Goal: Task Accomplishment & Management: Use online tool/utility

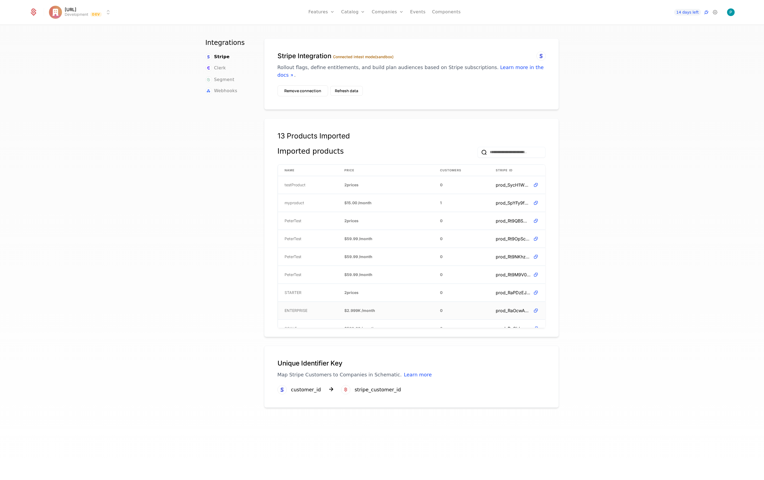
click at [325, 303] on td "ENTERPRISE" at bounding box center [308, 311] width 60 height 18
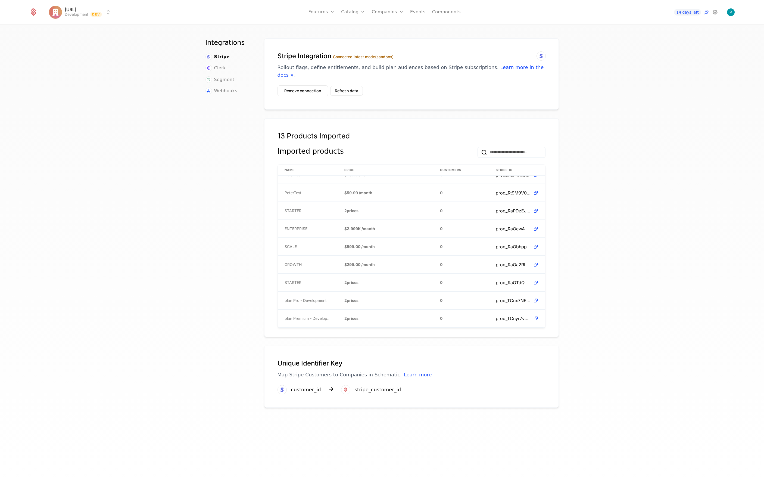
click at [357, 28] on link "Plans" at bounding box center [362, 26] width 28 height 4
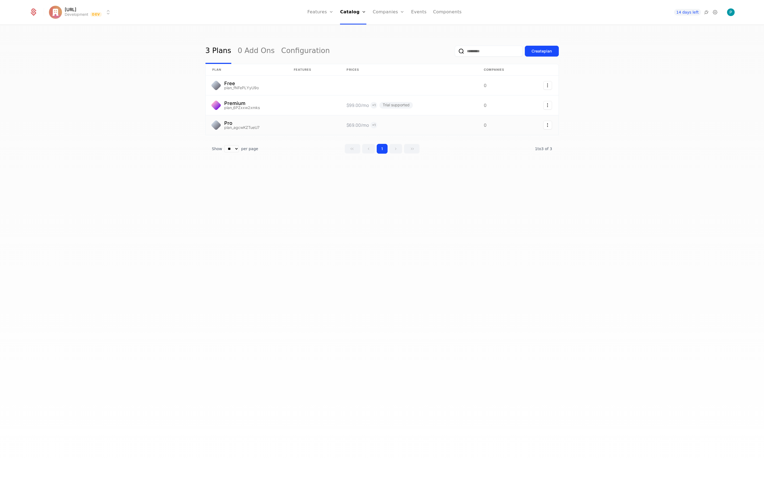
click at [257, 122] on link at bounding box center [247, 125] width 82 height 20
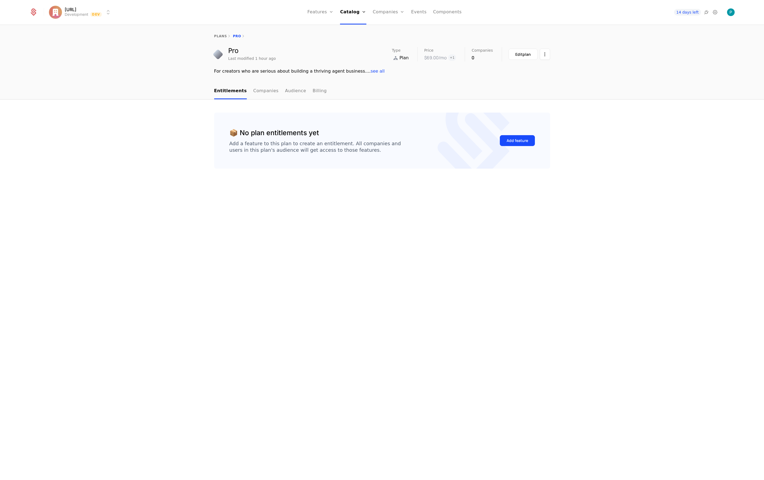
click at [313, 91] on link "Billing" at bounding box center [320, 91] width 14 height 16
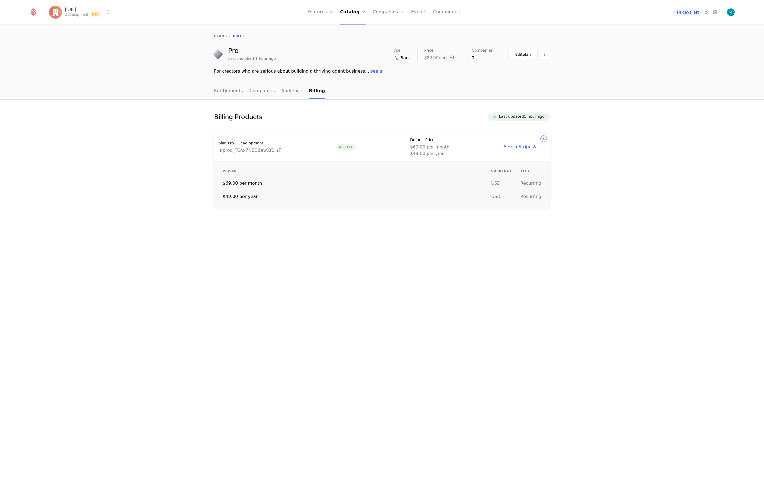
click at [347, 164] on div "Prices Currency Type $69.00 per month USD Recurring $49.00 per year USD Recurri…" at bounding box center [382, 184] width 336 height 46
click at [316, 170] on th "Prices" at bounding box center [357, 171] width 269 height 11
click at [370, 145] on div "plan Pro - Development prod_TCnx7NEDZewXf1 Active Default Price $69.00 per mont…" at bounding box center [382, 146] width 336 height 29
click at [284, 89] on link "Audience" at bounding box center [291, 91] width 21 height 16
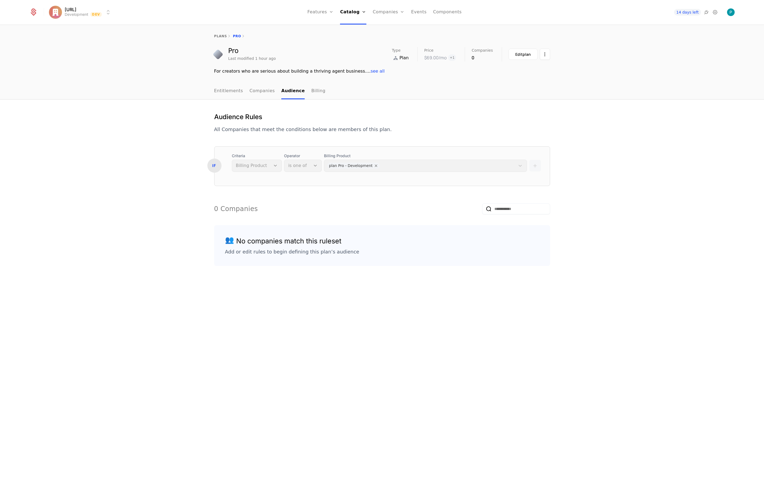
click at [252, 92] on link "Companies" at bounding box center [262, 91] width 25 height 16
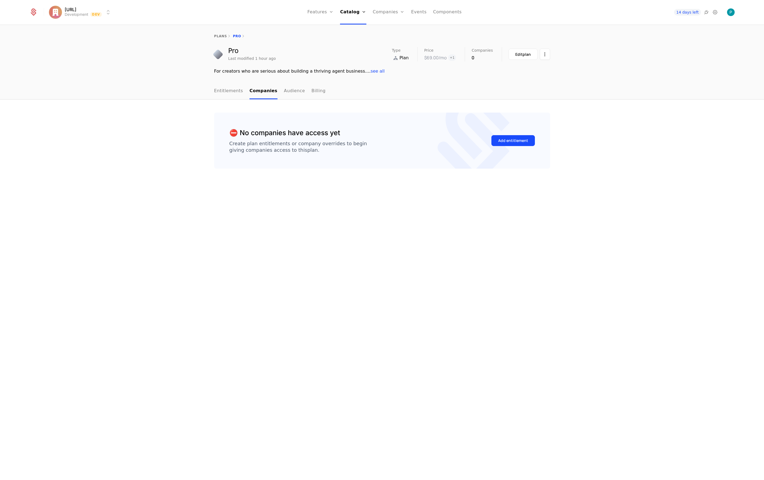
click at [230, 91] on link "Entitlements" at bounding box center [228, 91] width 29 height 16
click at [546, 58] on html "[URL] Development Dev Features Features Flags Catalog Plans Add Ons Configurati…" at bounding box center [382, 240] width 764 height 480
drag, startPoint x: 578, startPoint y: 55, endPoint x: 512, endPoint y: 54, distance: 66.3
click at [577, 55] on html "[URL] Development Dev Features Features Flags Catalog Plans Add Ons Configurati…" at bounding box center [382, 240] width 764 height 480
click at [511, 54] on button "Edit plan" at bounding box center [523, 54] width 29 height 11
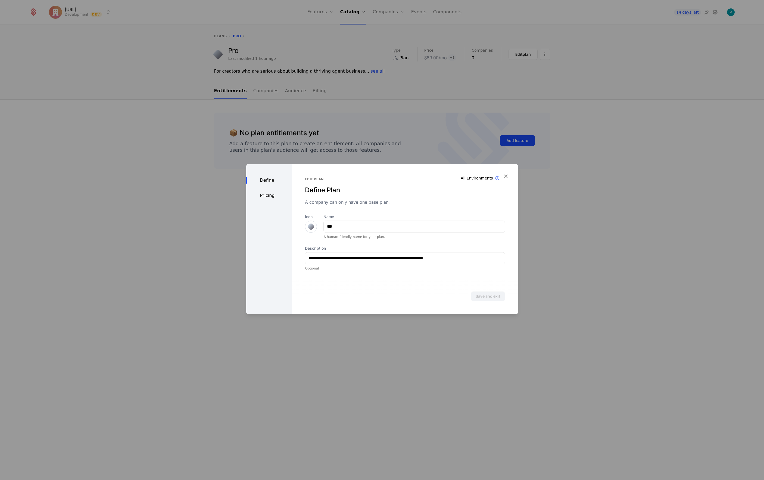
click at [268, 201] on div "Define Pricing" at bounding box center [269, 239] width 46 height 150
click at [270, 197] on div "Pricing" at bounding box center [269, 195] width 46 height 7
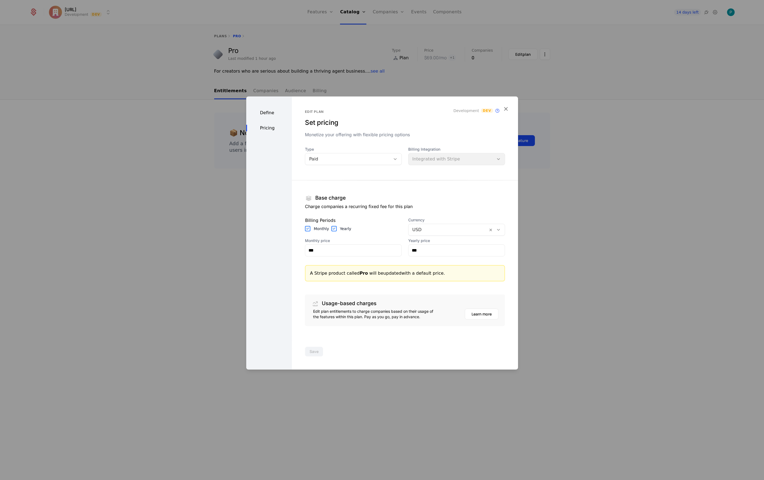
click at [507, 108] on icon "button" at bounding box center [505, 108] width 7 height 7
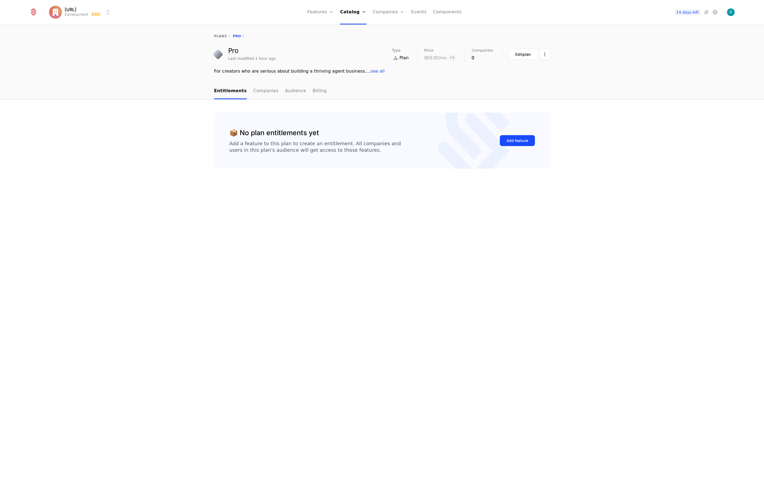
click at [220, 36] on link "plans" at bounding box center [220, 36] width 13 height 4
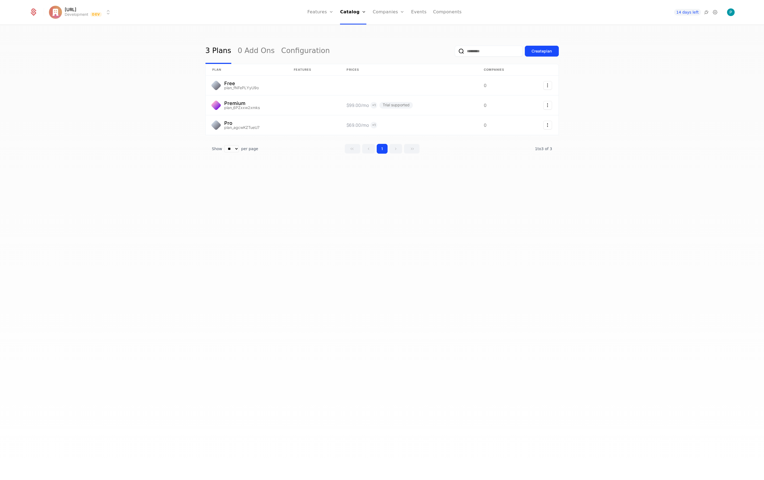
click at [359, 29] on link "Plans" at bounding box center [361, 26] width 28 height 4
click at [356, 46] on link "Configuration" at bounding box center [361, 44] width 28 height 4
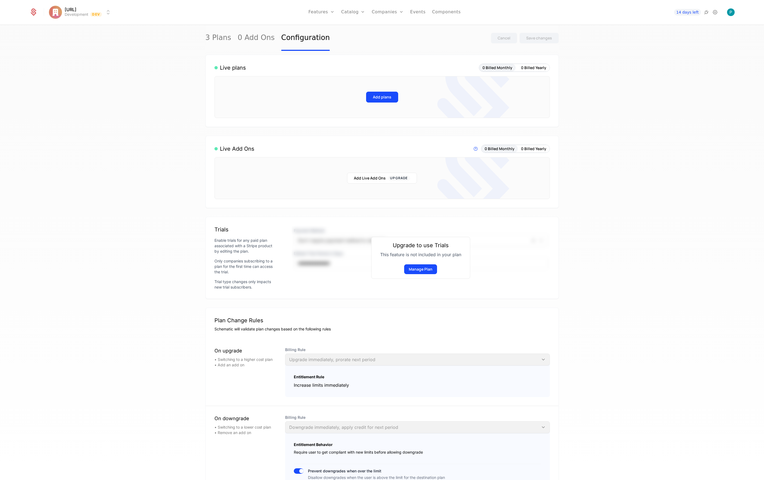
scroll to position [100, 0]
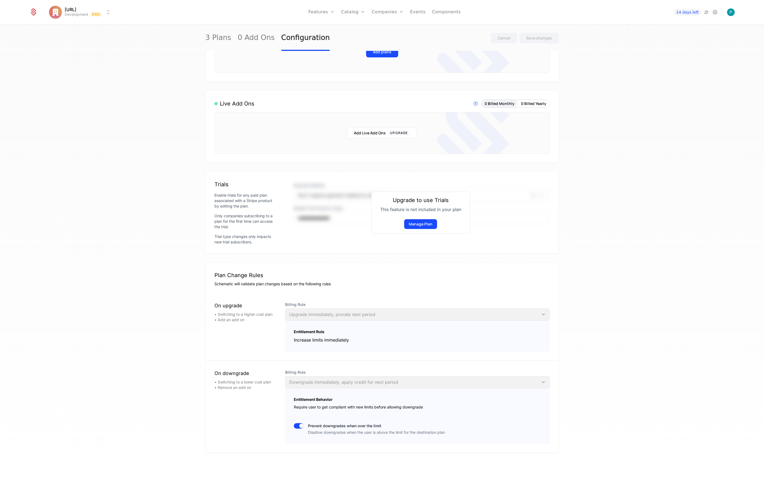
click at [332, 315] on div "Billing Rule Upgrade immediately, prorate next period" at bounding box center [417, 311] width 265 height 18
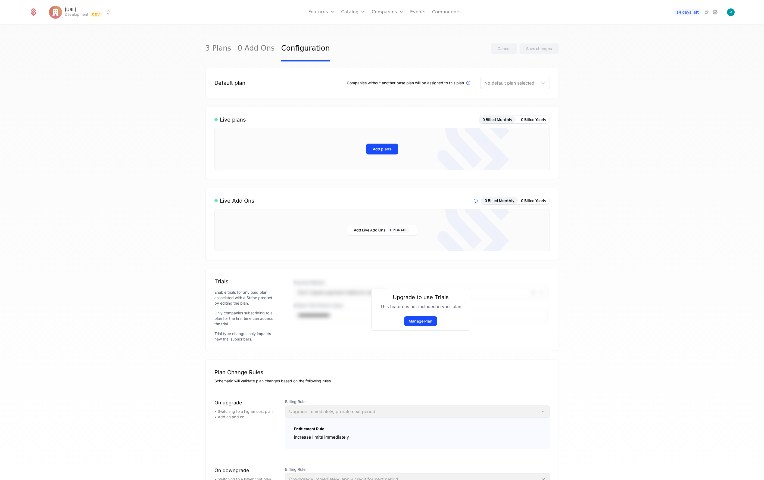
scroll to position [0, 0]
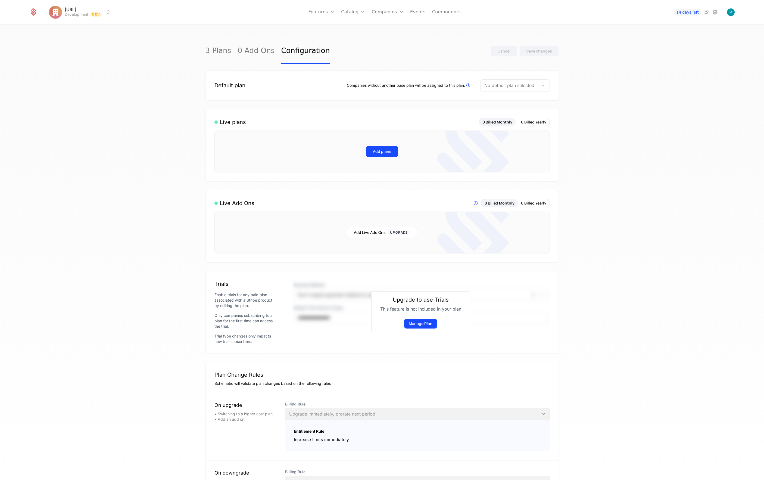
click at [377, 151] on button "Add plans" at bounding box center [382, 151] width 32 height 11
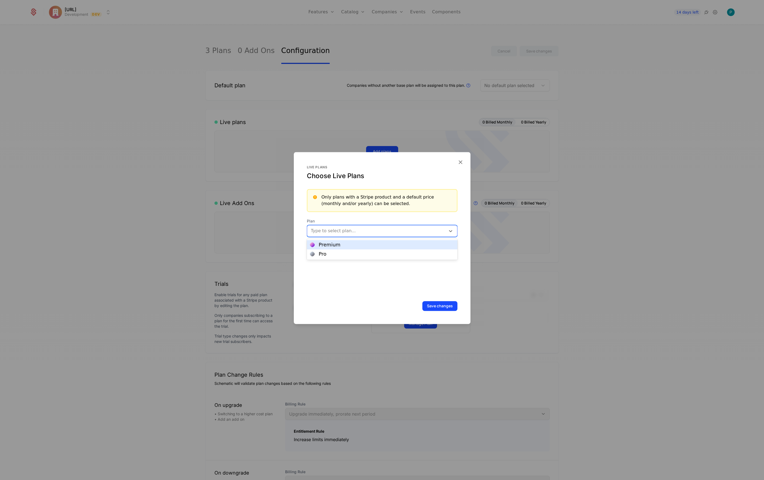
click at [353, 233] on div at bounding box center [376, 231] width 132 height 8
click at [336, 254] on div "Pro" at bounding box center [382, 253] width 144 height 5
drag, startPoint x: 400, startPoint y: 231, endPoint x: 384, endPoint y: 231, distance: 16.3
click at [400, 231] on div at bounding box center [386, 231] width 99 height 8
click at [329, 247] on div "Premium" at bounding box center [330, 244] width 22 height 5
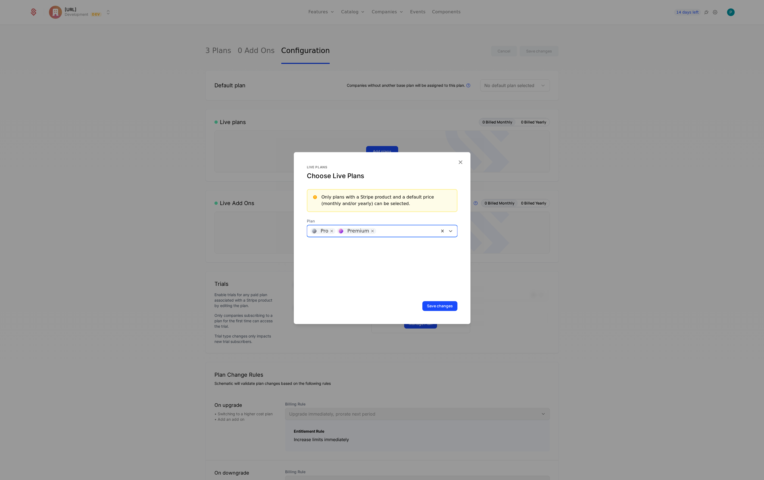
click at [445, 304] on button "Save changes" at bounding box center [439, 306] width 35 height 10
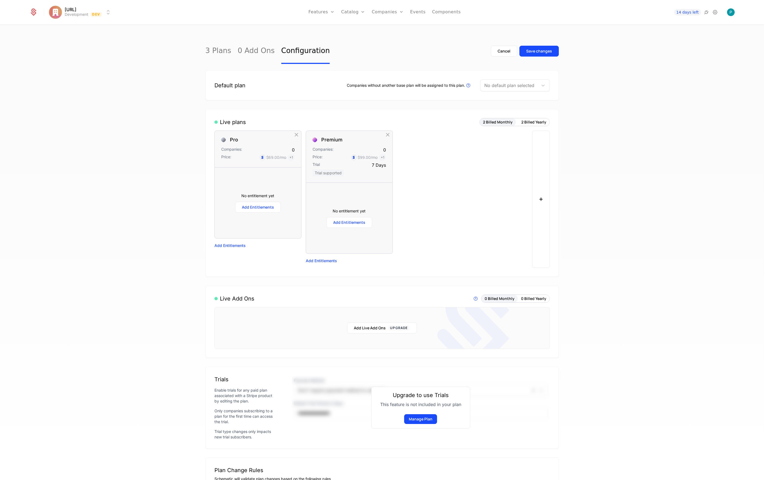
click at [546, 51] on div "Save changes" at bounding box center [539, 50] width 26 height 5
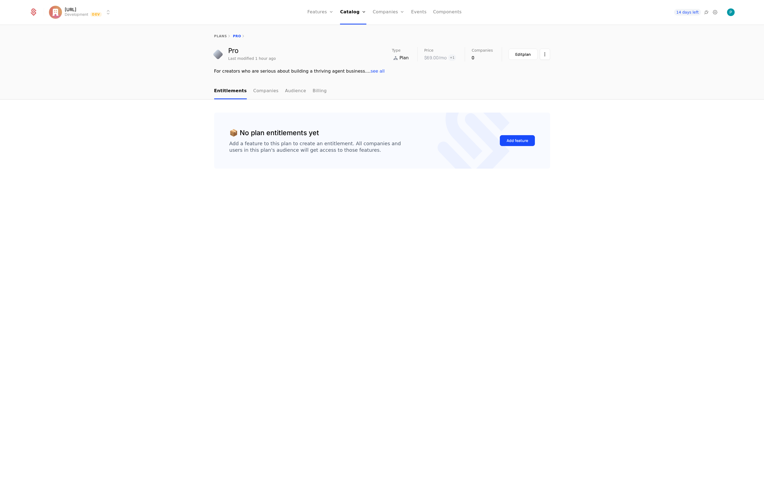
click at [512, 141] on div "Add feature" at bounding box center [517, 140] width 21 height 5
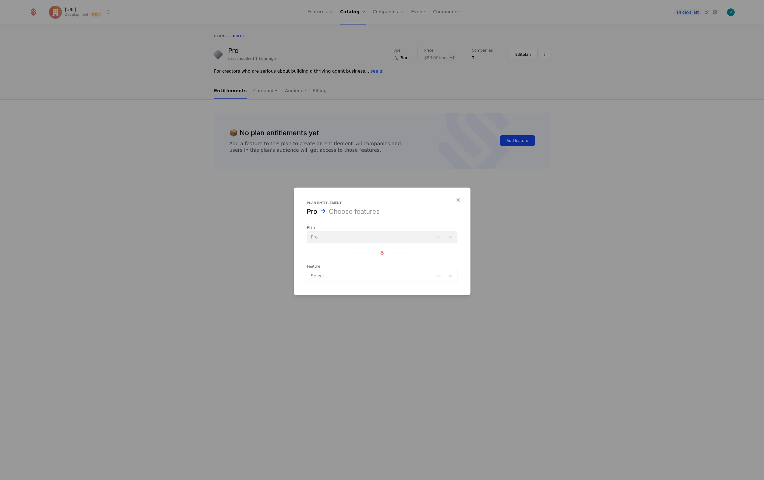
click at [348, 234] on div "Plan Pro" at bounding box center [382, 233] width 151 height 18
click at [346, 276] on div at bounding box center [376, 276] width 132 height 8
click at [345, 274] on div at bounding box center [376, 276] width 132 height 8
type input "**********"
click at [364, 261] on div "Plan Pro Feature Use Up and Down to choose options, press Enter to select the c…" at bounding box center [382, 252] width 151 height 57
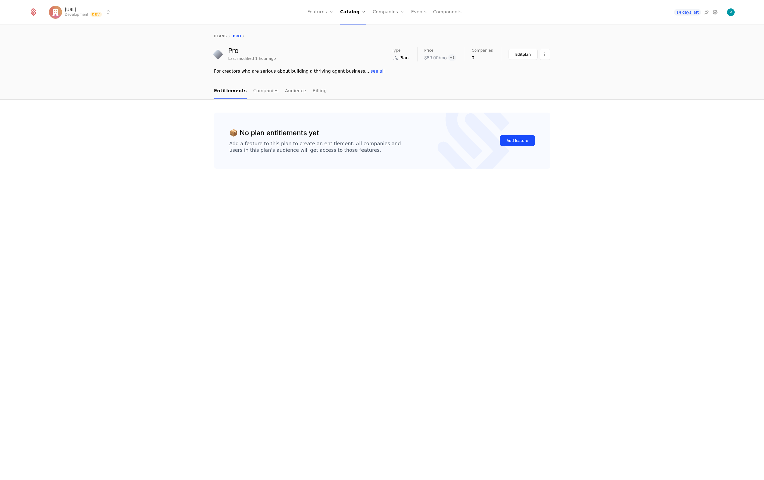
click at [320, 29] on link "Features" at bounding box center [326, 26] width 25 height 4
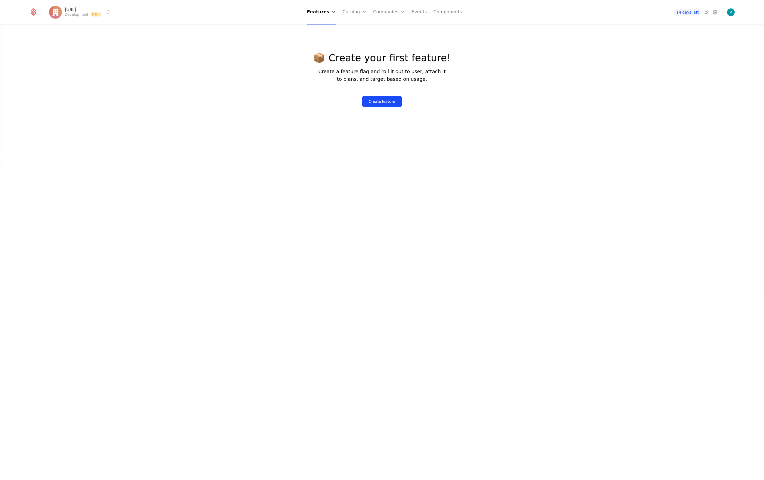
click at [395, 101] on button "Create feature" at bounding box center [382, 101] width 40 height 11
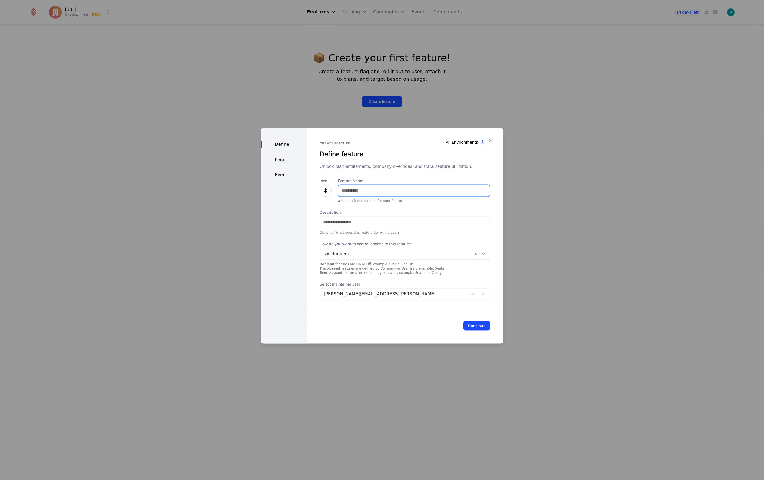
click at [359, 188] on input "Feature Name" at bounding box center [413, 190] width 151 height 11
type input "**********"
click at [361, 223] on input "Description" at bounding box center [405, 221] width 170 height 11
type input "**********"
click at [424, 255] on div at bounding box center [396, 254] width 145 height 8
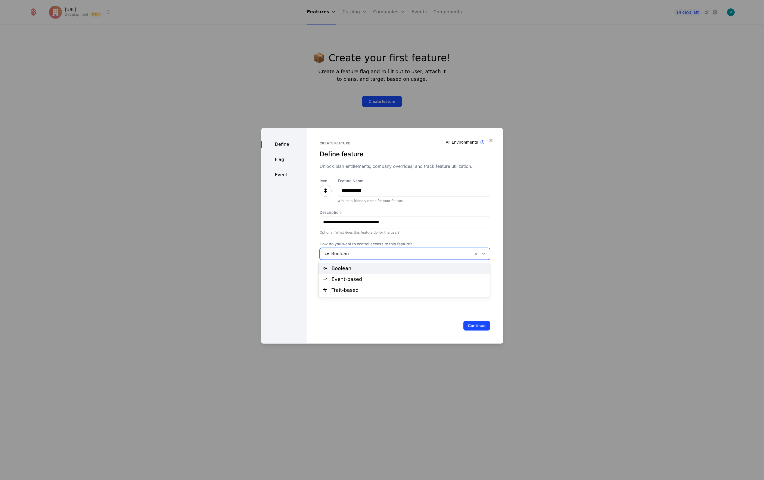
click at [424, 255] on div at bounding box center [396, 254] width 145 height 8
click at [381, 294] on div at bounding box center [396, 294] width 144 height 8
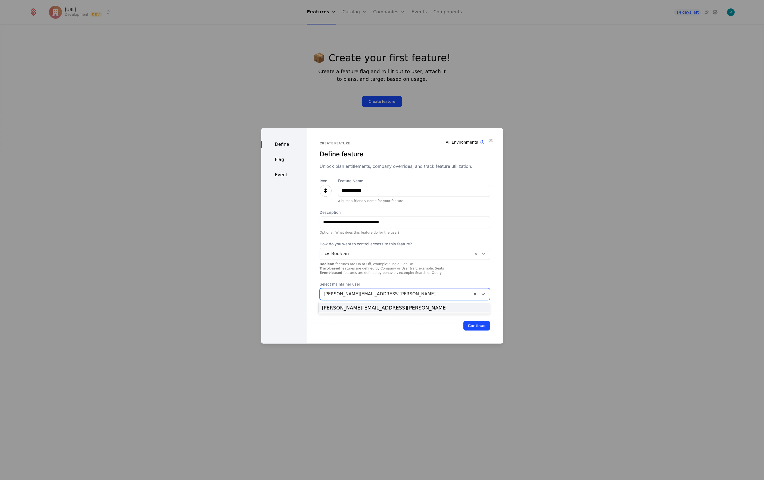
click at [381, 294] on div at bounding box center [396, 294] width 144 height 8
click at [276, 155] on div "Define Flag Event" at bounding box center [283, 235] width 45 height 215
click at [276, 160] on div "Flag" at bounding box center [283, 159] width 45 height 7
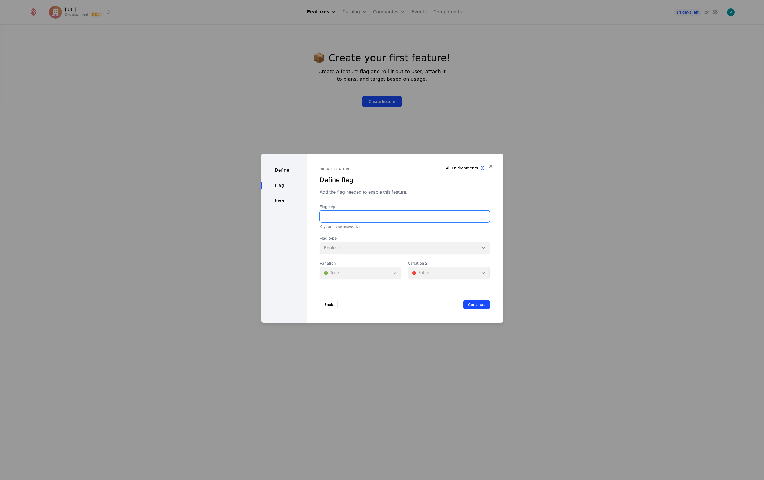
click at [346, 218] on input "Flag key" at bounding box center [405, 216] width 170 height 11
type input "**********"
click at [286, 200] on div "Event" at bounding box center [283, 200] width 45 height 7
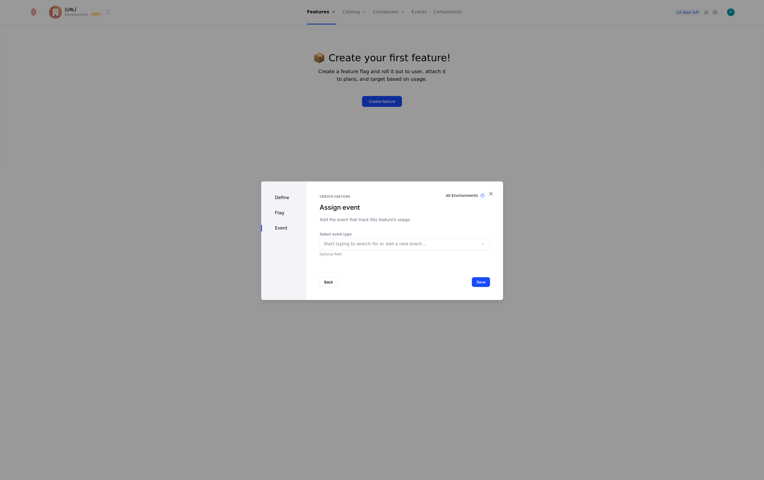
click at [482, 282] on button "Save" at bounding box center [481, 282] width 18 height 10
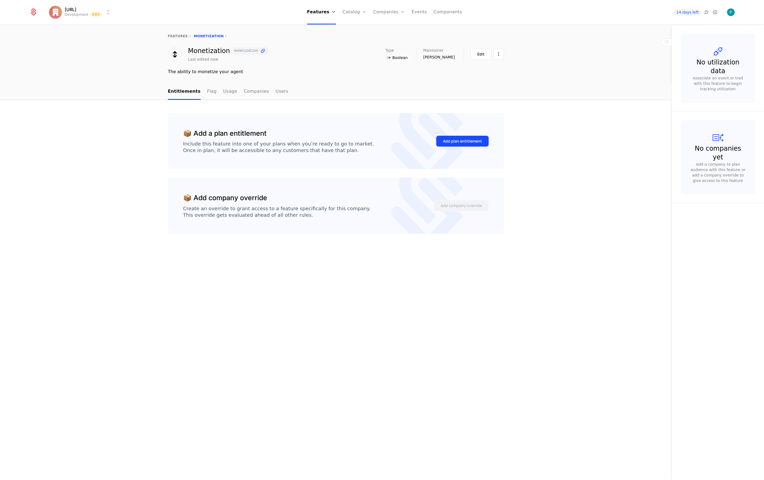
click at [463, 139] on div "Add plan entitlement" at bounding box center [462, 140] width 39 height 5
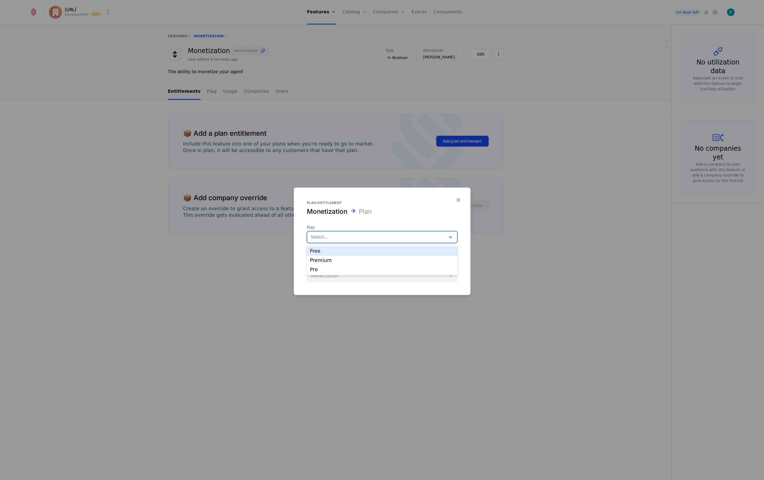
click at [357, 237] on div at bounding box center [376, 237] width 131 height 8
click at [336, 262] on div "Premium" at bounding box center [382, 260] width 144 height 5
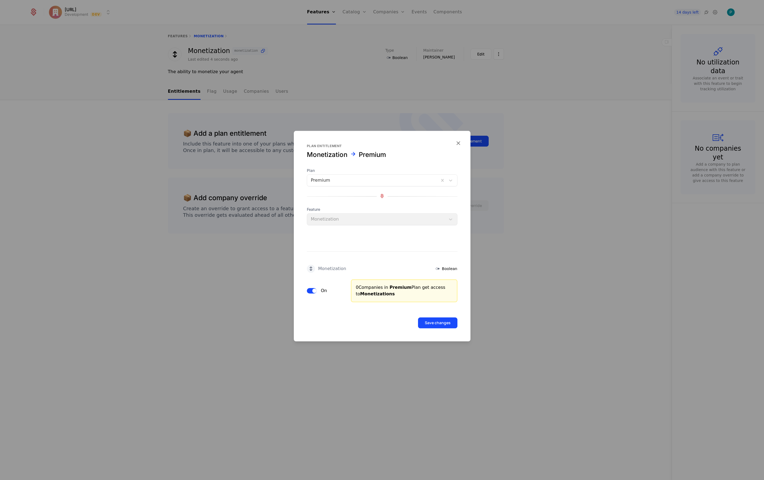
click at [436, 322] on button "Save changes" at bounding box center [437, 322] width 39 height 11
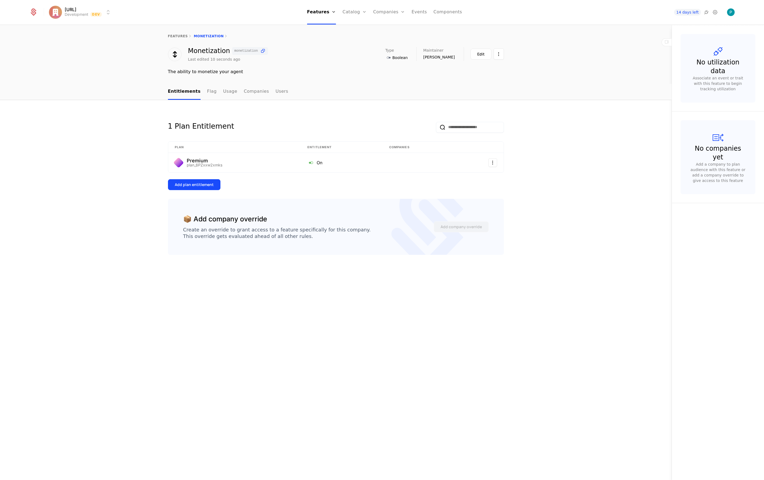
click at [190, 185] on div "Add plan entitlement" at bounding box center [194, 184] width 39 height 5
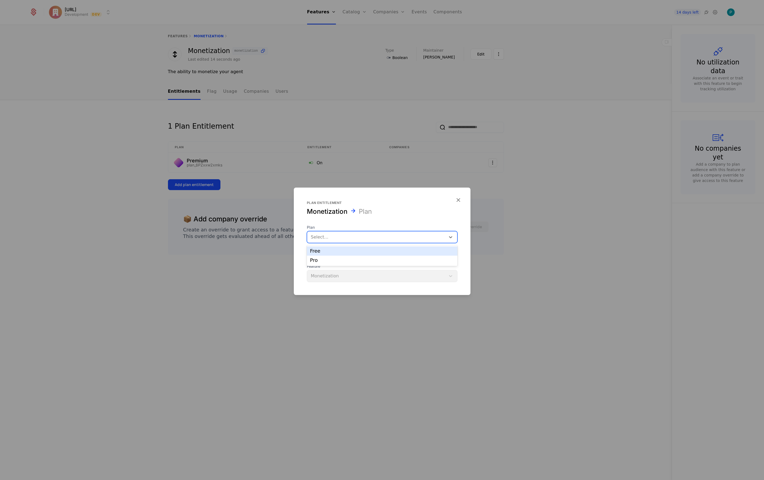
click at [342, 237] on div at bounding box center [376, 237] width 131 height 8
click at [321, 260] on div "Pro" at bounding box center [382, 260] width 144 height 5
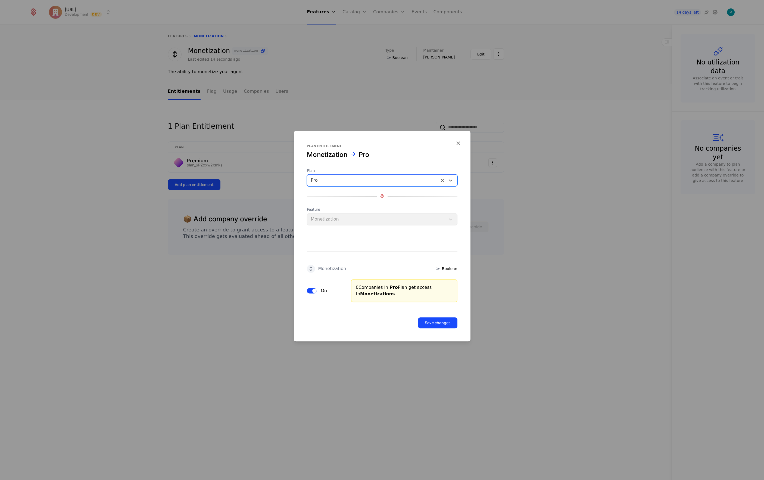
click at [438, 324] on button "Save changes" at bounding box center [437, 322] width 39 height 11
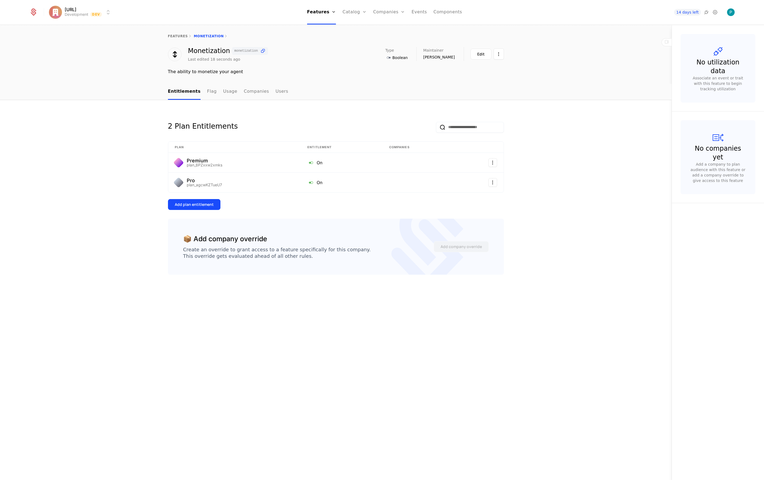
click at [209, 94] on link "Flag" at bounding box center [212, 92] width 10 height 16
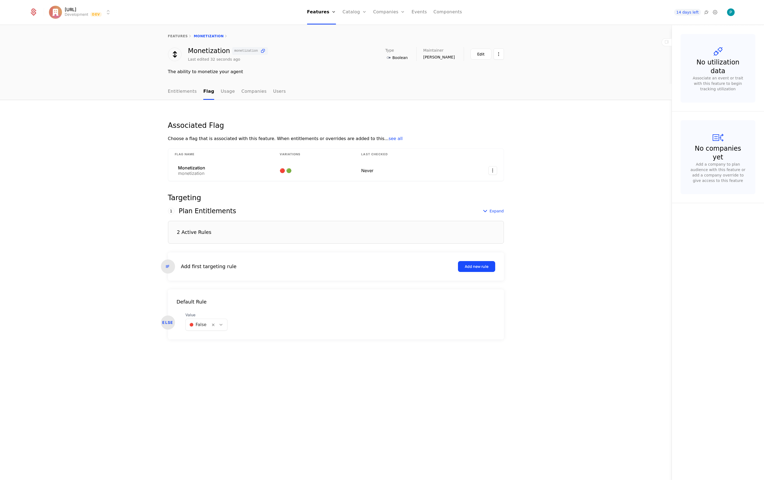
click at [225, 92] on link "Usage" at bounding box center [228, 92] width 14 height 16
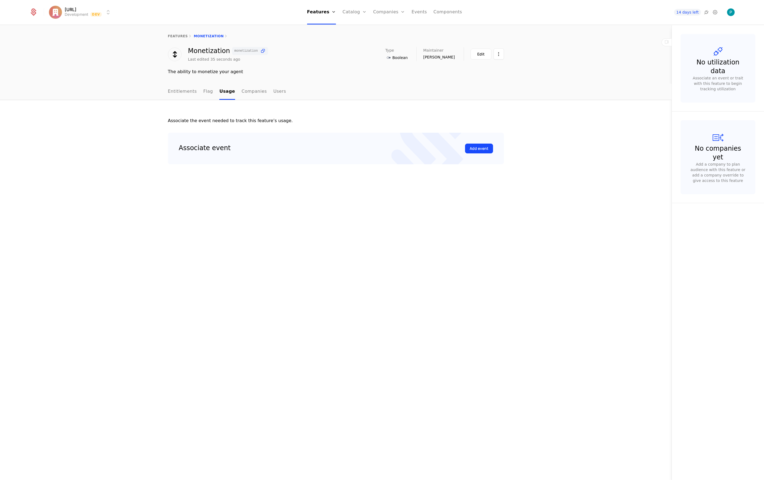
click at [242, 93] on link "Companies" at bounding box center [254, 92] width 25 height 16
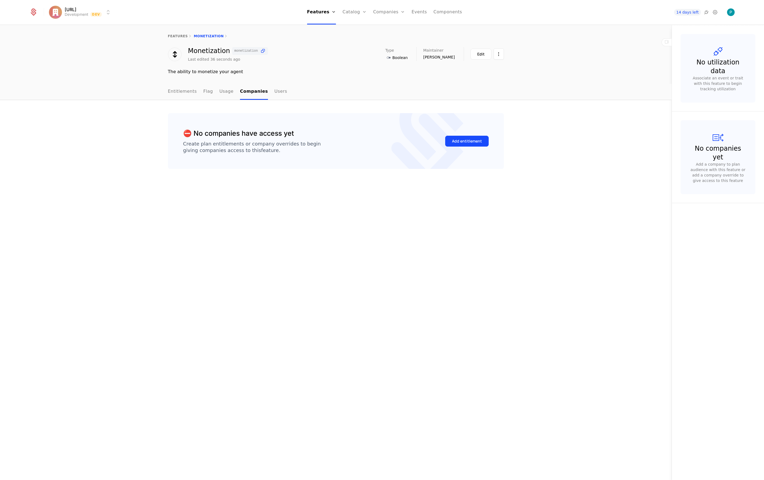
click at [267, 92] on ul "Entitlements Flag Usage Companies Users" at bounding box center [227, 92] width 119 height 16
click at [181, 93] on link "Entitlements" at bounding box center [182, 92] width 29 height 16
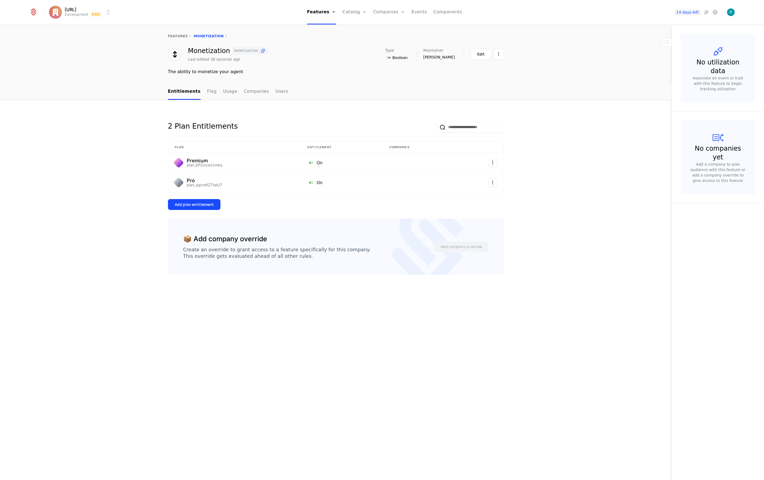
click at [276, 93] on link "Users" at bounding box center [282, 92] width 13 height 16
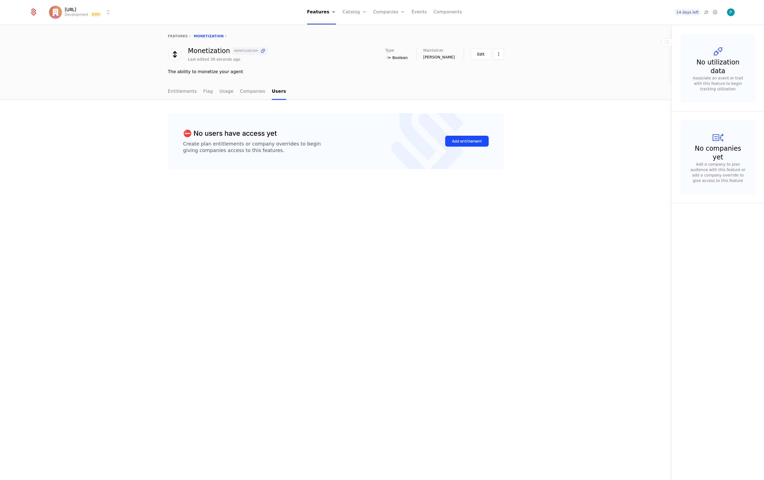
click at [180, 94] on link "Entitlements" at bounding box center [182, 92] width 29 height 16
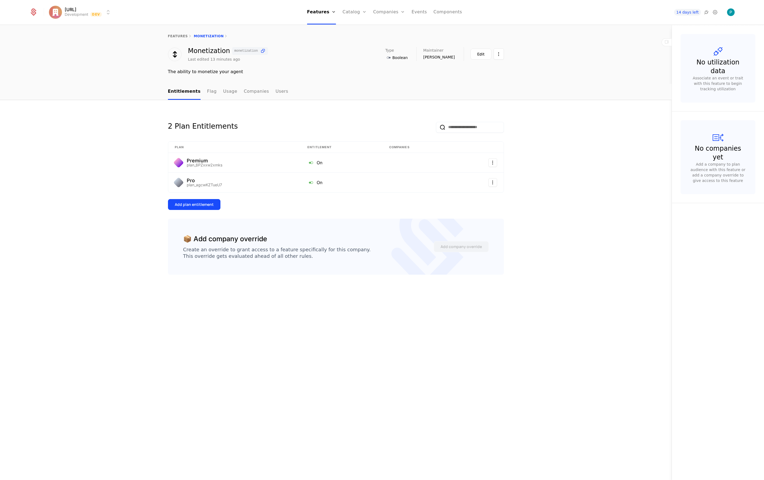
click at [354, 28] on link "Plans" at bounding box center [363, 26] width 28 height 4
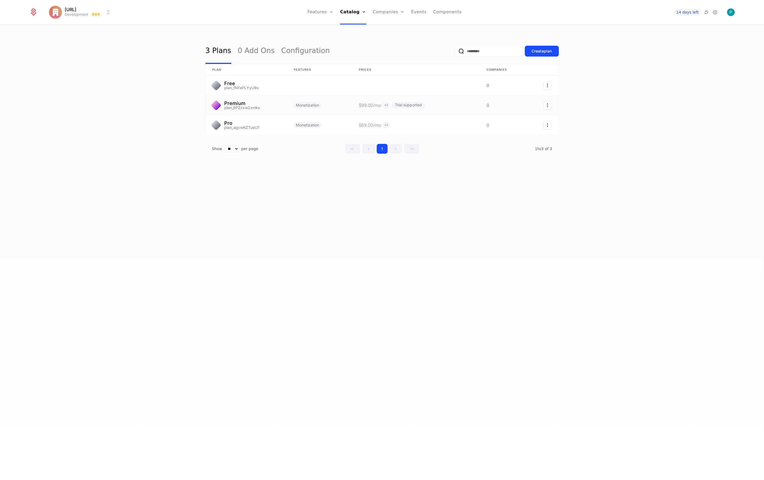
click at [240, 102] on link at bounding box center [247, 105] width 82 height 20
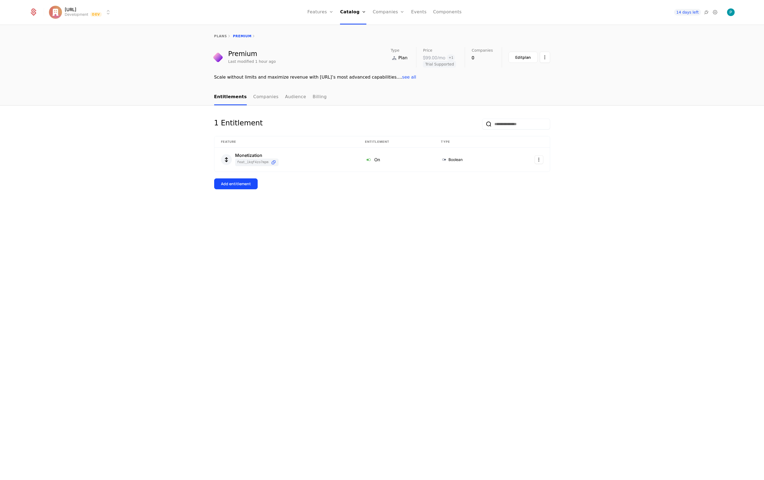
click at [291, 99] on link "Audience" at bounding box center [295, 97] width 21 height 16
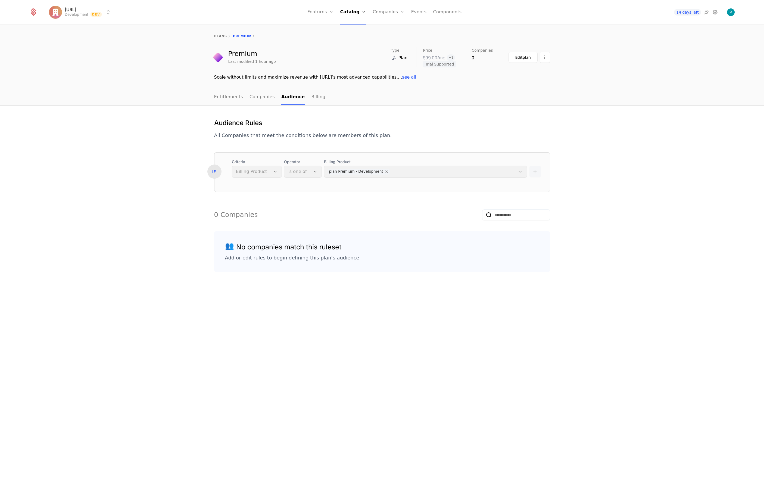
click at [256, 169] on div "Criteria Billing Product" at bounding box center [257, 168] width 50 height 18
click at [213, 173] on div "IF" at bounding box center [214, 171] width 14 height 14
click at [378, 171] on div "Billing Product plan Premium - Development" at bounding box center [425, 168] width 203 height 18
click at [527, 56] on div "Edit plan" at bounding box center [522, 57] width 15 height 5
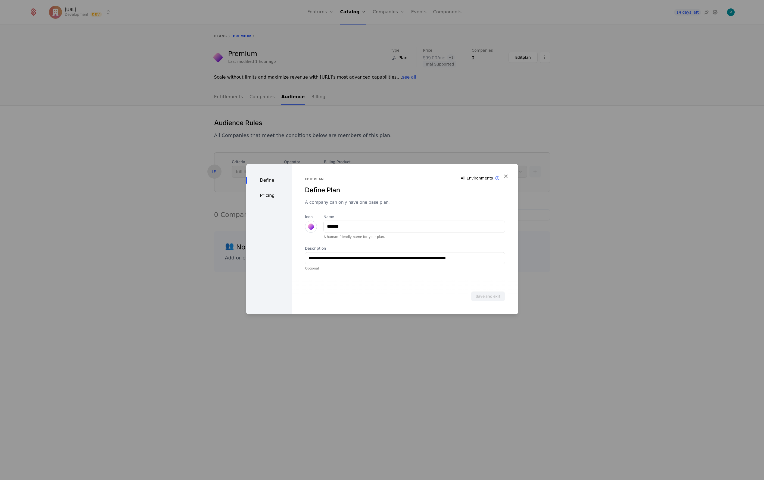
click at [266, 195] on div "Pricing" at bounding box center [269, 195] width 46 height 7
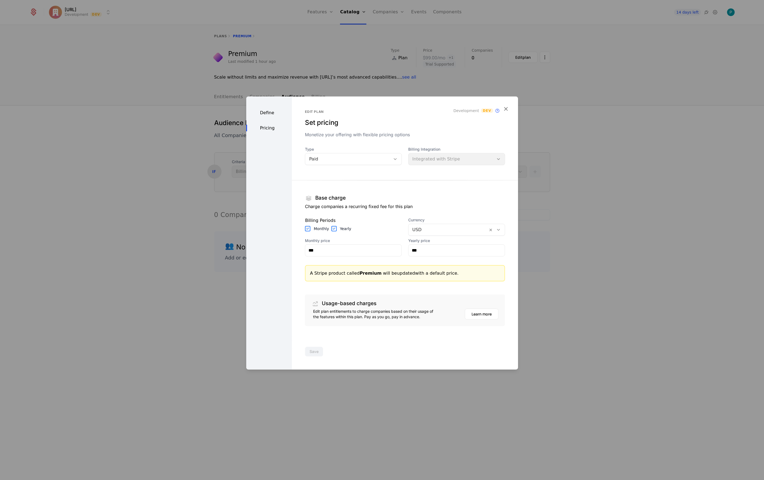
click at [507, 106] on icon "button" at bounding box center [505, 108] width 7 height 7
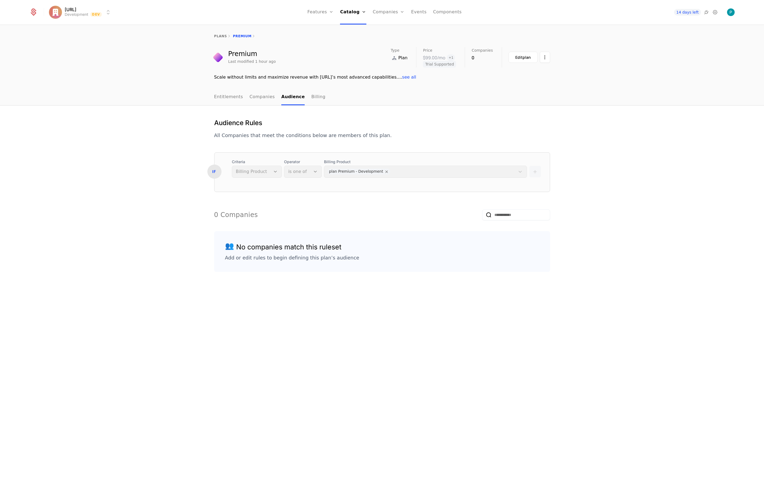
click at [402, 80] on span "see all" at bounding box center [409, 76] width 14 height 5
click at [311, 96] on link "Billing" at bounding box center [318, 97] width 14 height 16
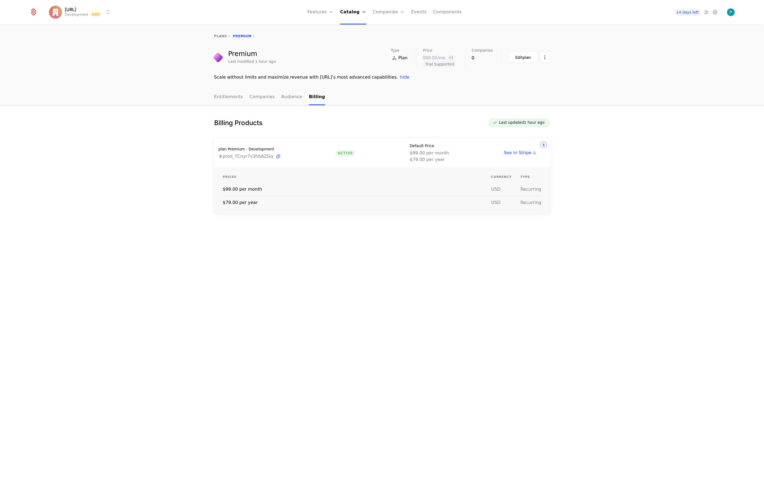
click at [289, 98] on link "Audience" at bounding box center [291, 97] width 21 height 16
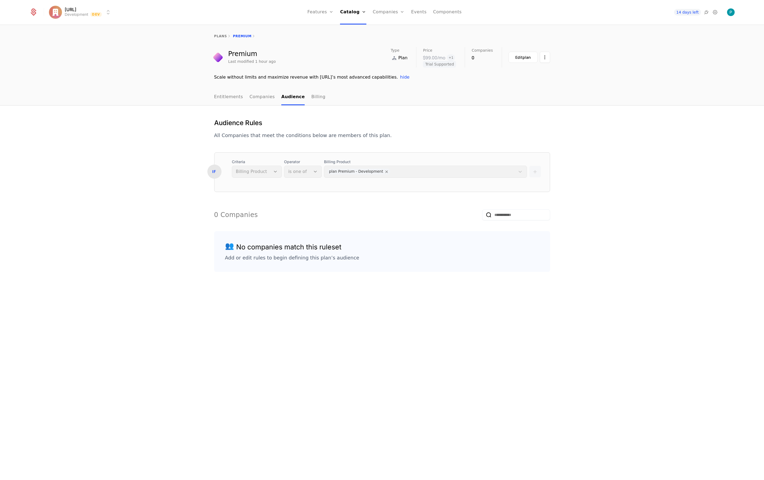
click at [226, 97] on link "Entitlements" at bounding box center [228, 97] width 29 height 16
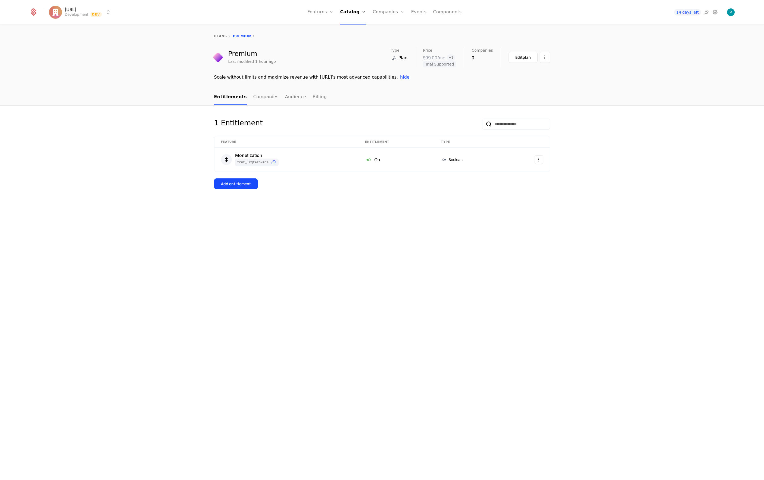
click at [415, 11] on link "Events" at bounding box center [418, 12] width 15 height 24
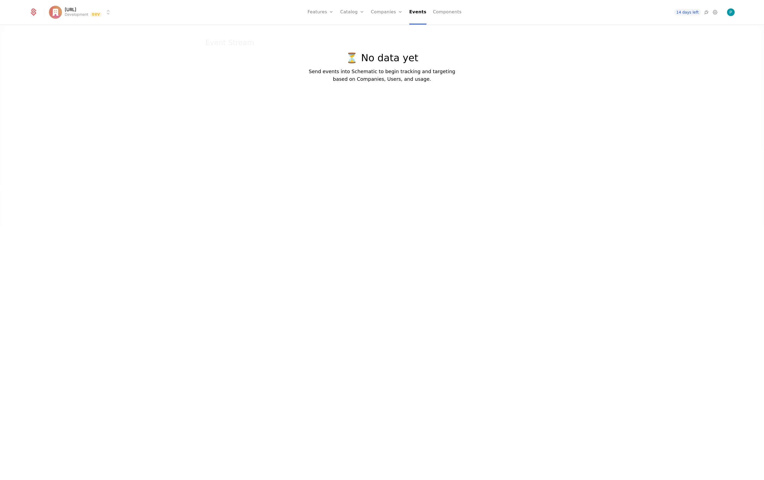
click at [436, 10] on link "Components" at bounding box center [447, 12] width 29 height 24
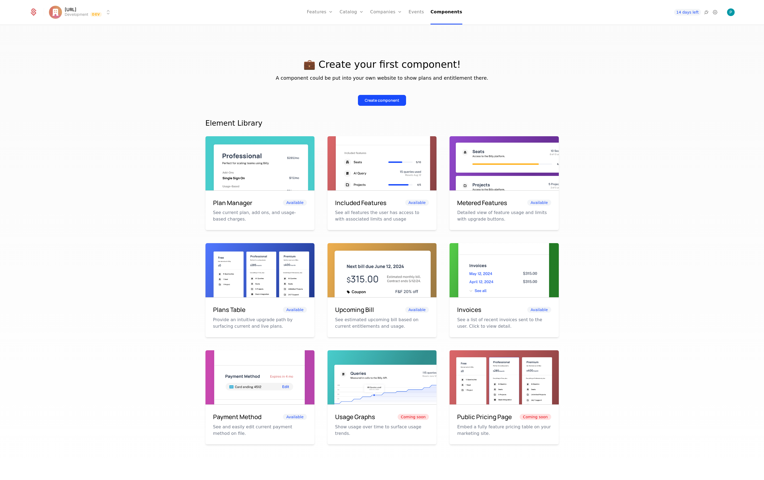
click at [389, 14] on link "Companies" at bounding box center [386, 12] width 32 height 24
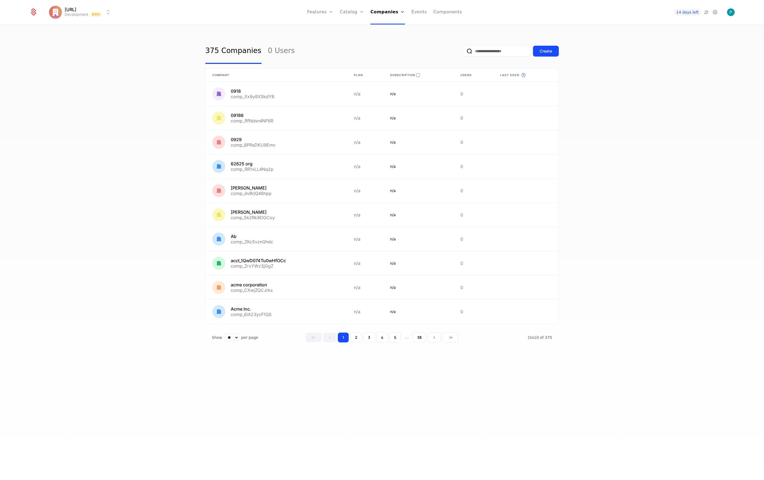
click at [384, 28] on link "Companies" at bounding box center [389, 26] width 25 height 4
click at [235, 92] on link at bounding box center [277, 94] width 142 height 24
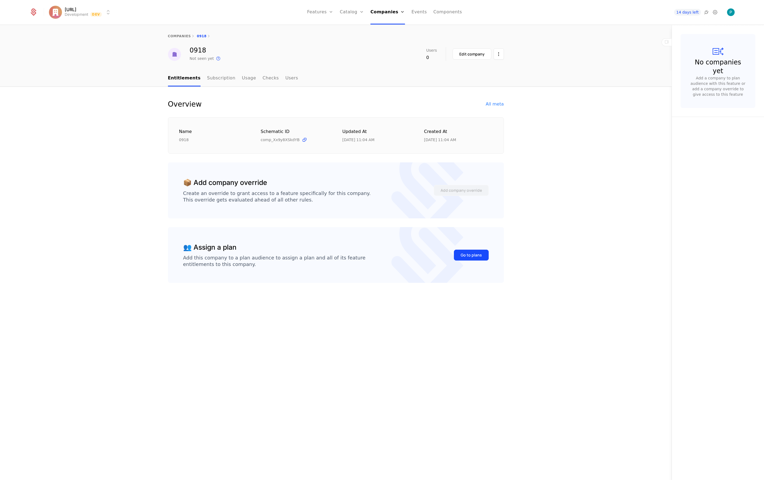
click at [221, 78] on link "Subscription" at bounding box center [221, 78] width 28 height 16
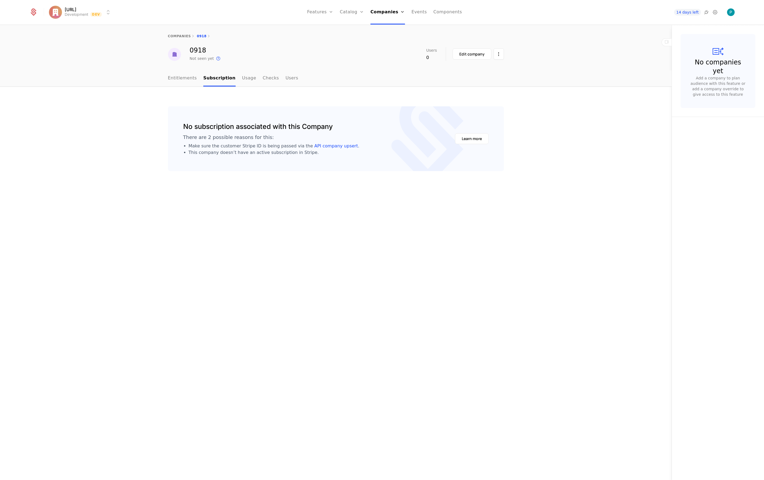
click at [242, 79] on link "Usage" at bounding box center [249, 78] width 14 height 16
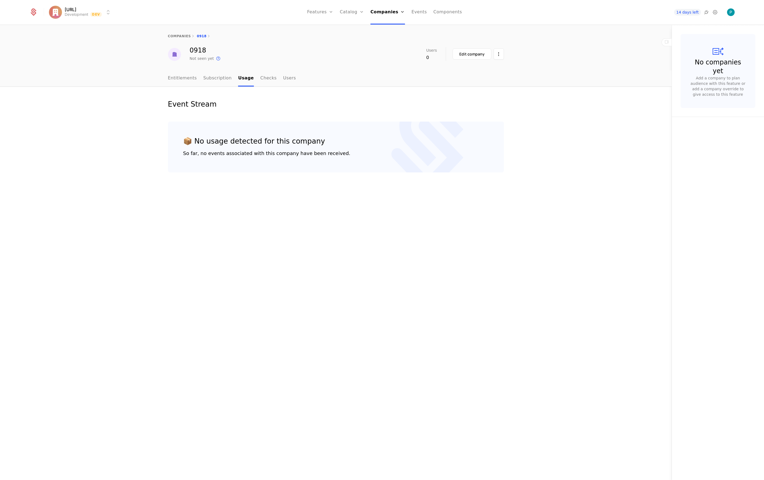
click at [262, 78] on link "Checks" at bounding box center [268, 78] width 16 height 16
click at [283, 79] on link "Users" at bounding box center [289, 78] width 13 height 16
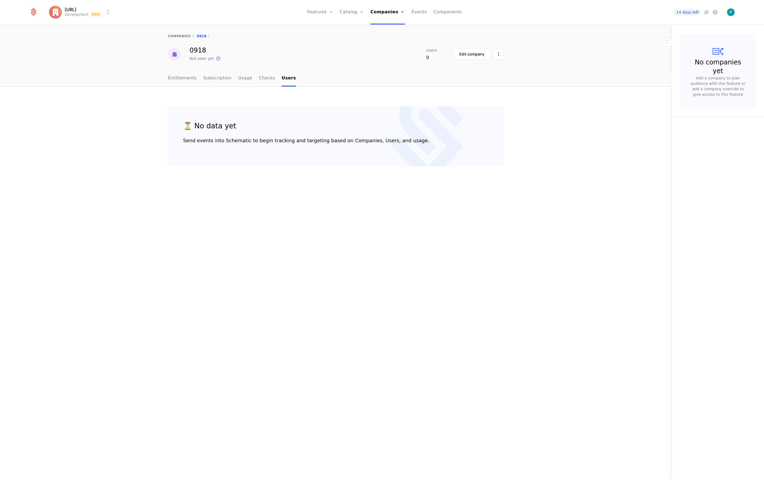
click at [180, 78] on link "Entitlements" at bounding box center [182, 78] width 29 height 16
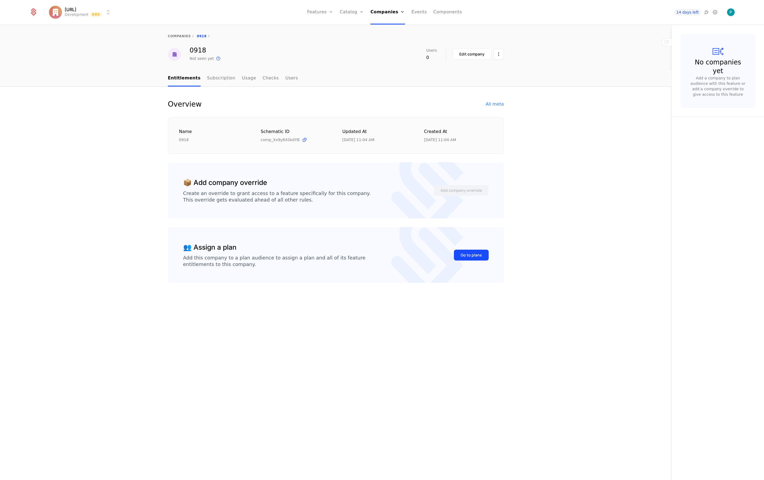
click at [183, 35] on link "companies" at bounding box center [179, 36] width 23 height 4
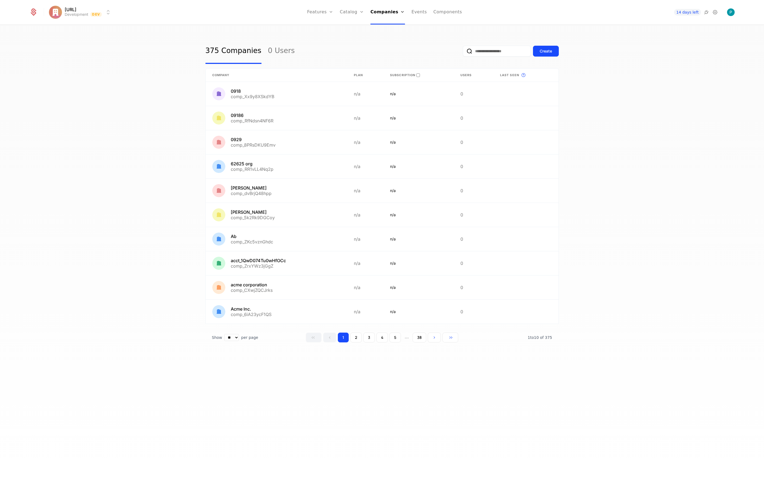
click at [354, 13] on link "Catalog" at bounding box center [352, 12] width 24 height 24
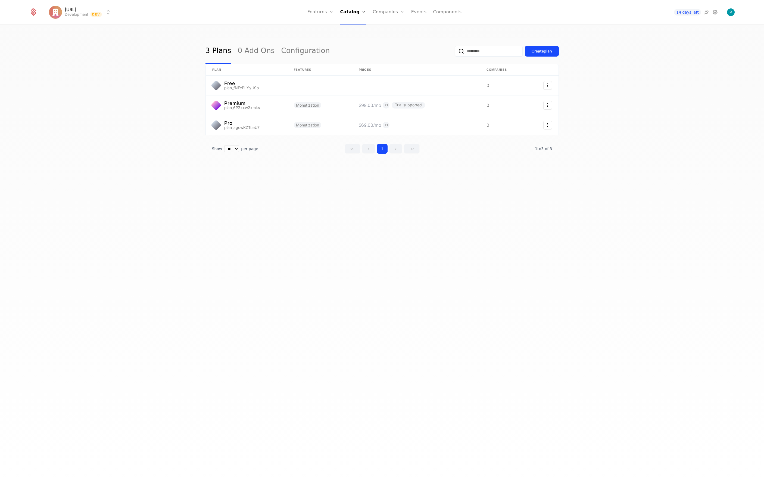
click at [319, 13] on link "Features" at bounding box center [320, 12] width 26 height 24
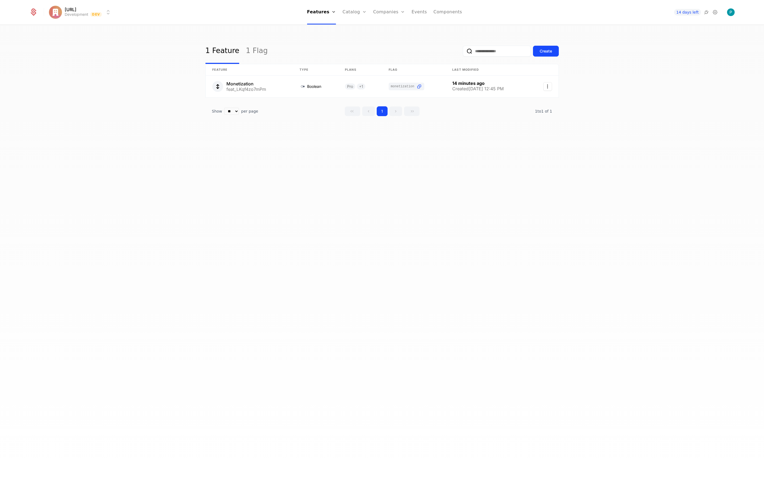
click at [146, 112] on div "1 Feature 1 Flag Create Feature Type Plans Flag Last Modified Monetization feat…" at bounding box center [382, 254] width 764 height 458
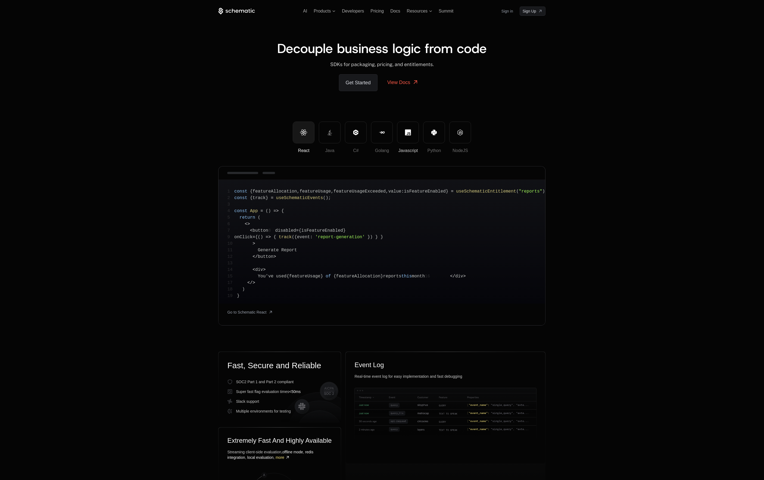
click at [408, 132] on icon at bounding box center [408, 132] width 6 height 6
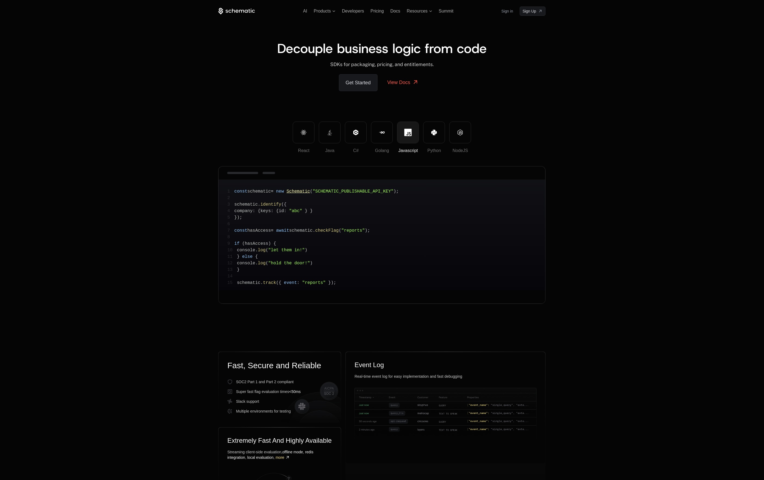
click at [359, 192] on span ""SCHEMATIC_PUBLISHABLE_API_KEY"" at bounding box center [353, 191] width 81 height 5
click at [463, 137] on button "NodeJS" at bounding box center [460, 133] width 22 height 22
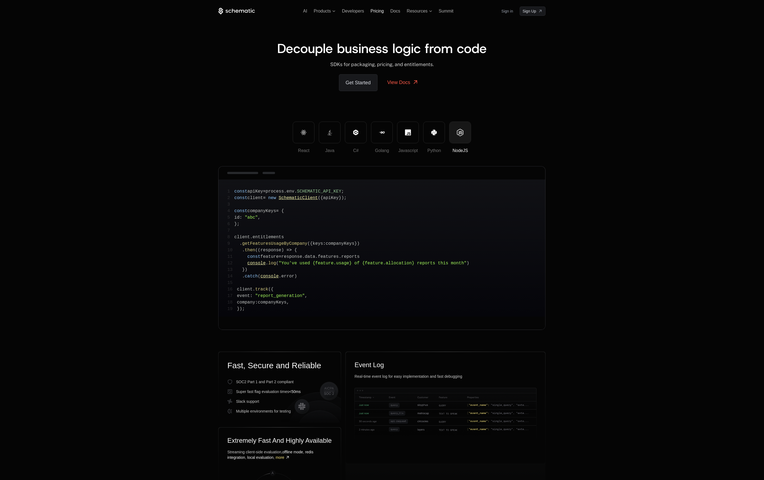
click at [377, 11] on span "Pricing" at bounding box center [377, 11] width 13 height 5
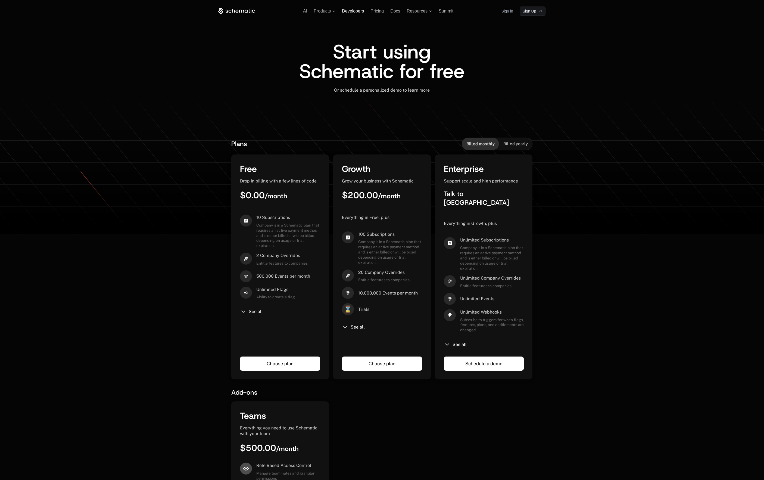
click at [348, 10] on span "Developers" at bounding box center [353, 11] width 22 height 5
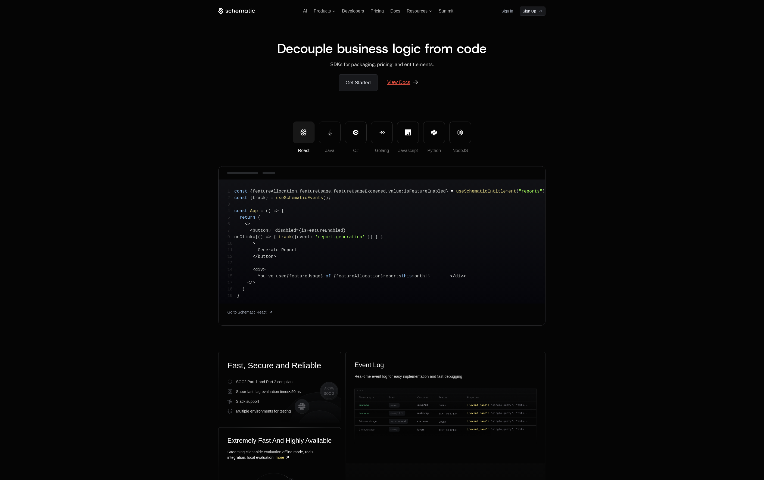
click at [397, 81] on link "View Docs" at bounding box center [403, 82] width 45 height 16
click at [308, 137] on div at bounding box center [304, 137] width 16 height 19
click at [360, 79] on link "Get Started" at bounding box center [358, 82] width 39 height 17
